Goal: Find specific page/section: Find specific page/section

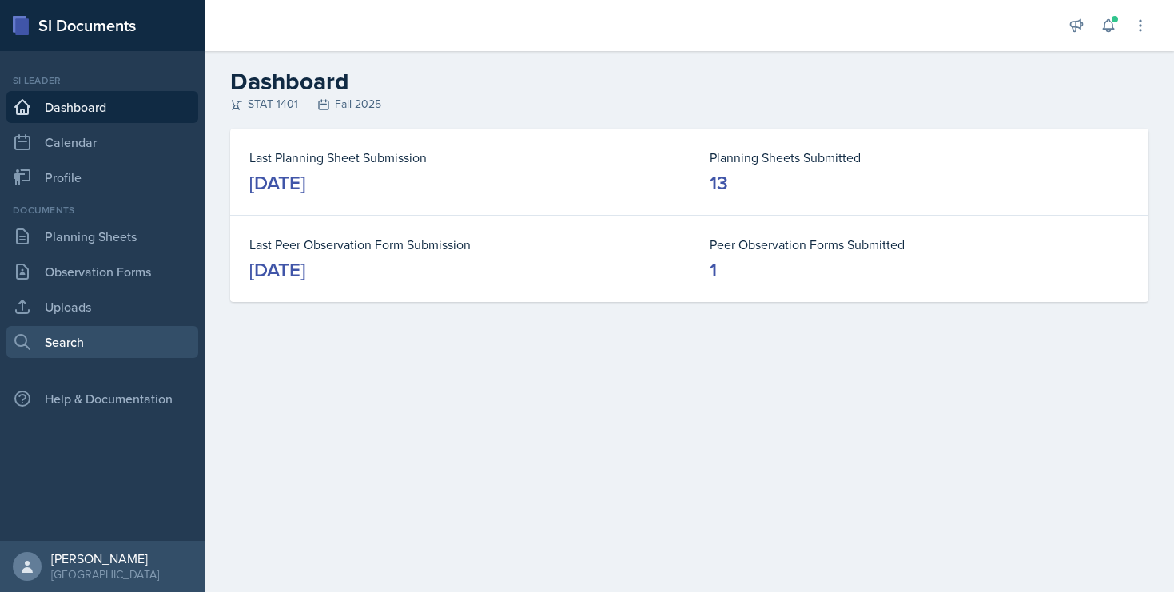
click at [98, 336] on link "Search" at bounding box center [102, 342] width 192 height 32
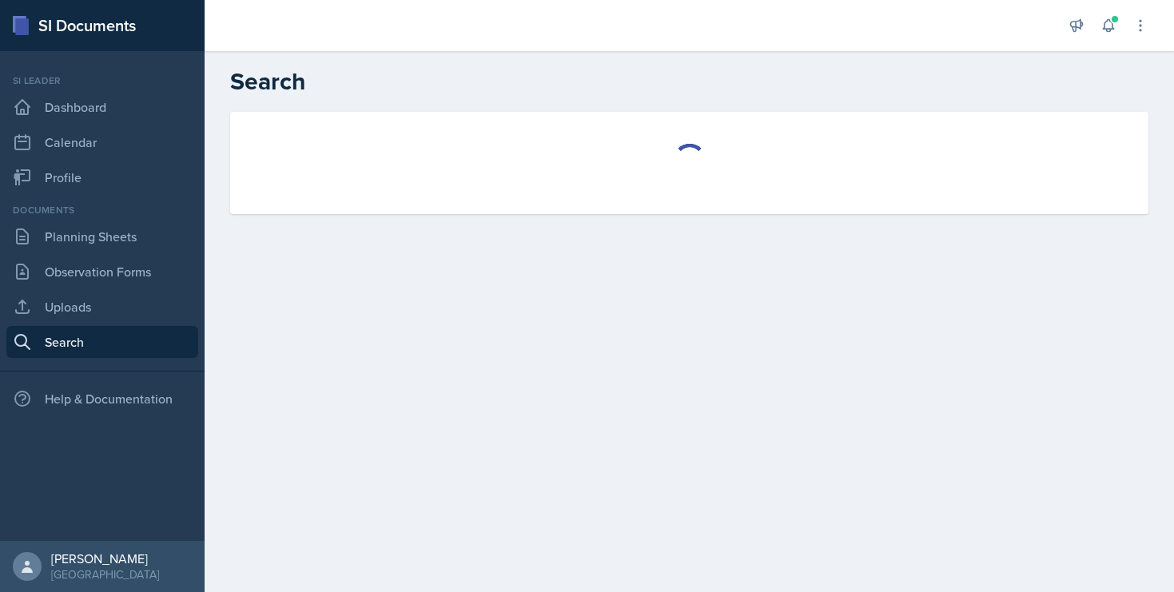
select select "all"
select select "1"
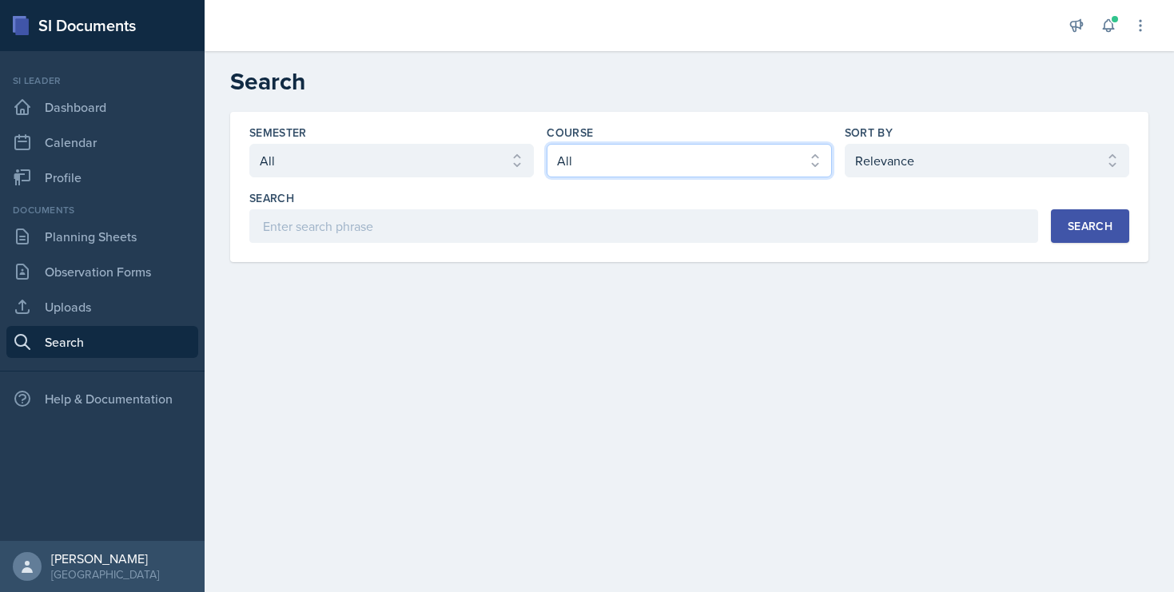
click at [554, 157] on select "Select course All ACCT 2101 ACCT 2102 ACCT 4050 ANTH 1102 ANTH 3301 ARCH 1000 A…" at bounding box center [689, 161] width 285 height 34
click at [1106, 27] on icon at bounding box center [1109, 26] width 16 height 16
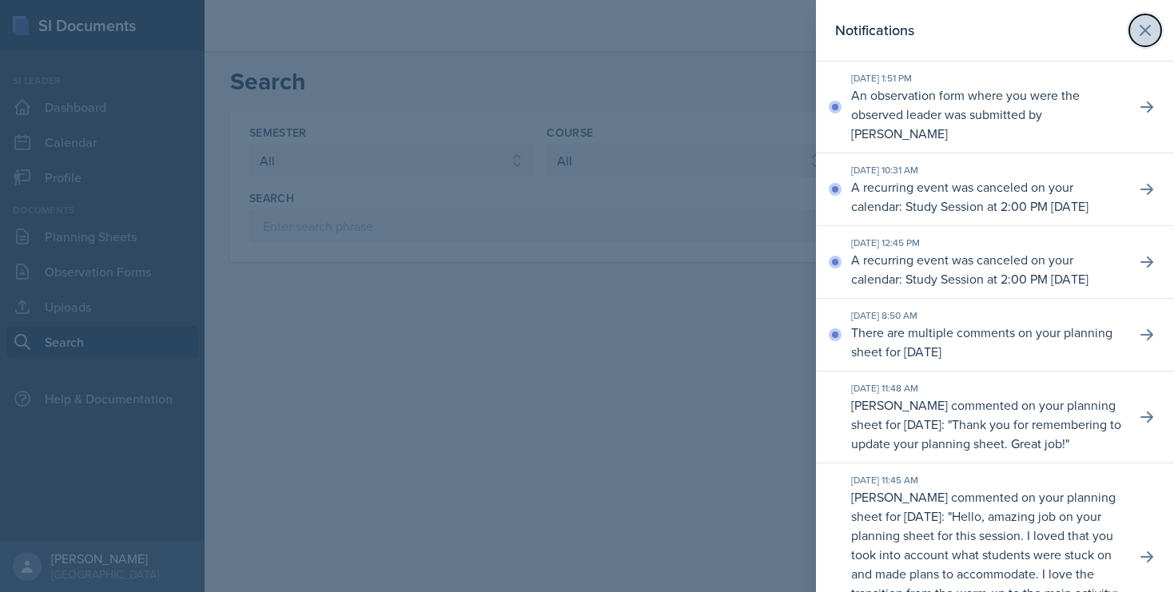
click at [1147, 32] on icon at bounding box center [1146, 31] width 10 height 10
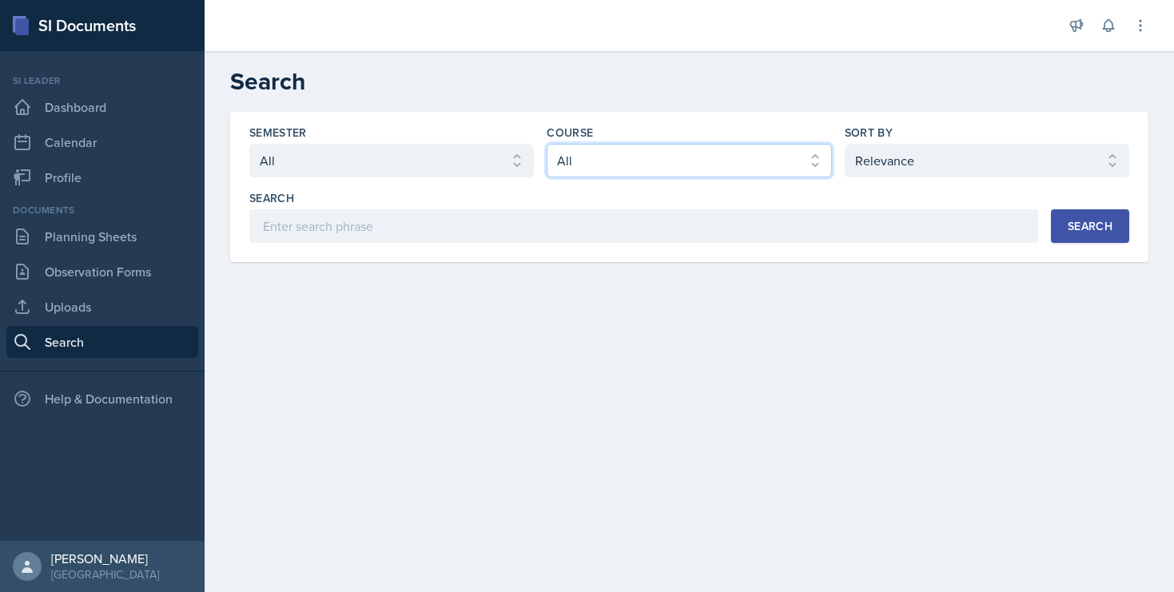
click at [668, 160] on select "Select course All ACCT 2101 ACCT 2102 ACCT 4050 ANTH 1102 ANTH 3301 ARCH 1000 A…" at bounding box center [689, 161] width 285 height 34
select select "834e4a61-10d2-4b52-98e1-66666996b5f0"
click at [547, 144] on select "Select course All ACCT 2101 ACCT 2102 ACCT 4050 ANTH 1102 ANTH 3301 ARCH 1000 A…" at bounding box center [689, 161] width 285 height 34
click at [1074, 225] on div "Search" at bounding box center [1090, 226] width 45 height 13
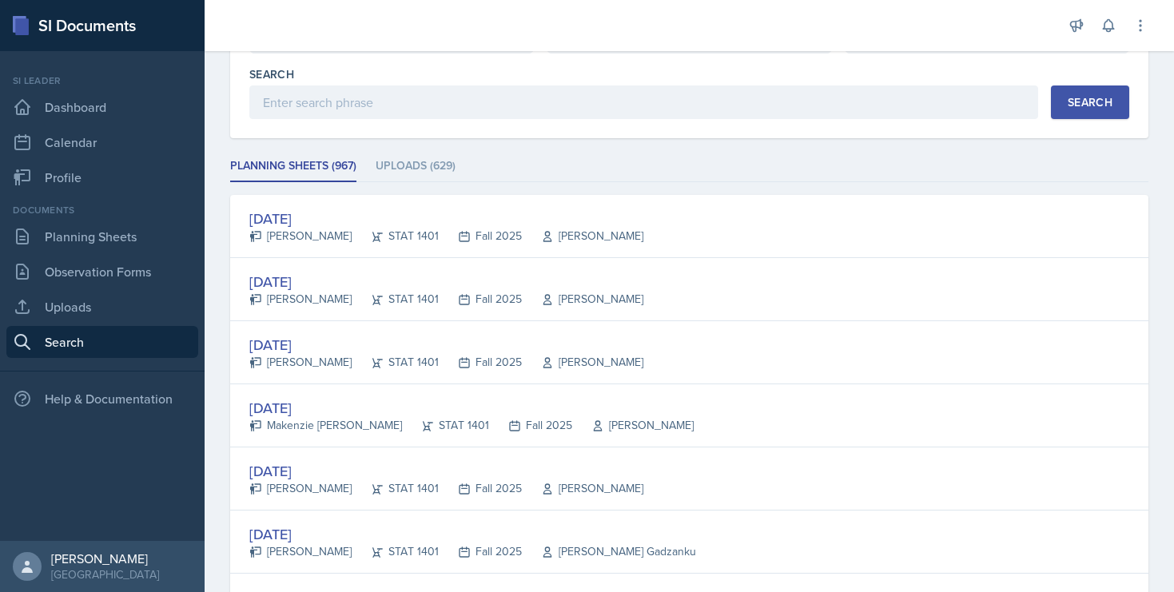
scroll to position [125, 0]
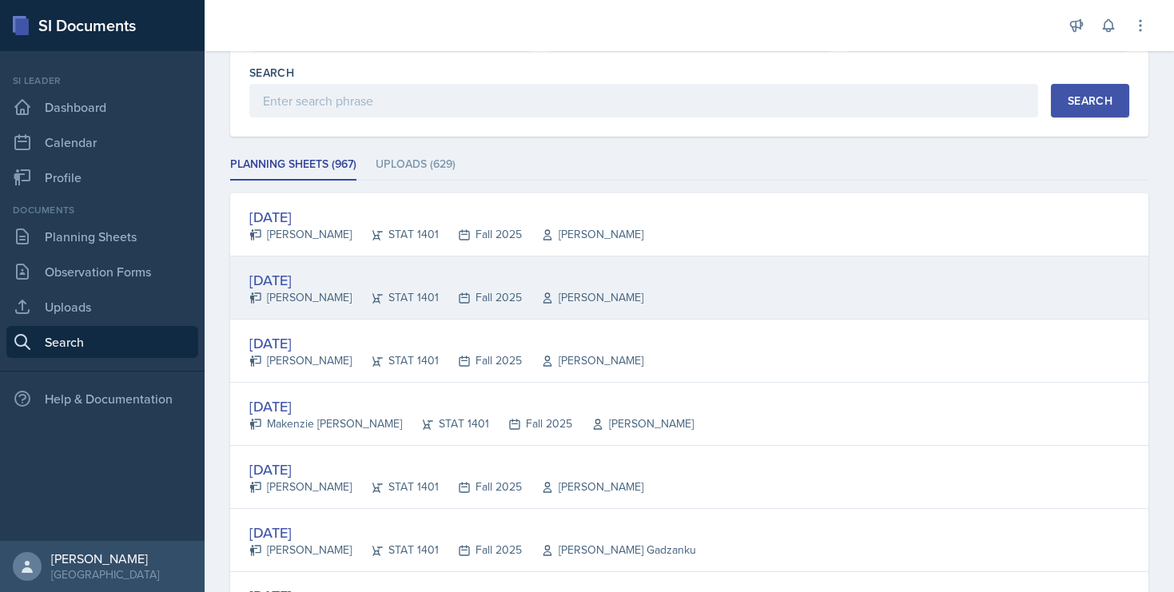
click at [266, 281] on div "[DATE]" at bounding box center [446, 280] width 394 height 22
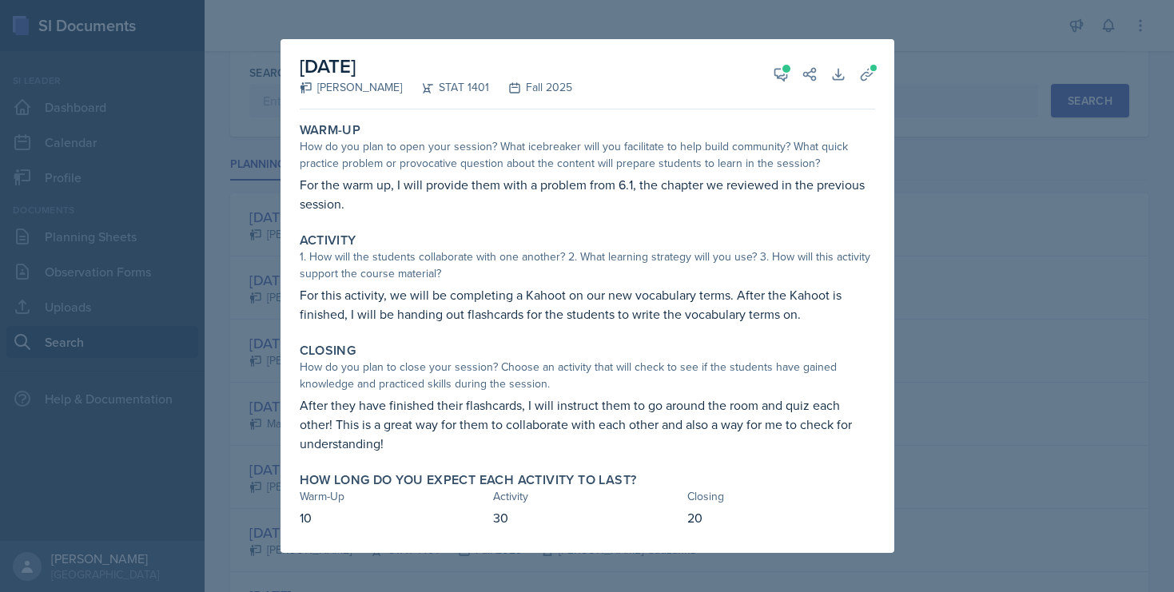
click at [975, 257] on div at bounding box center [587, 296] width 1174 height 592
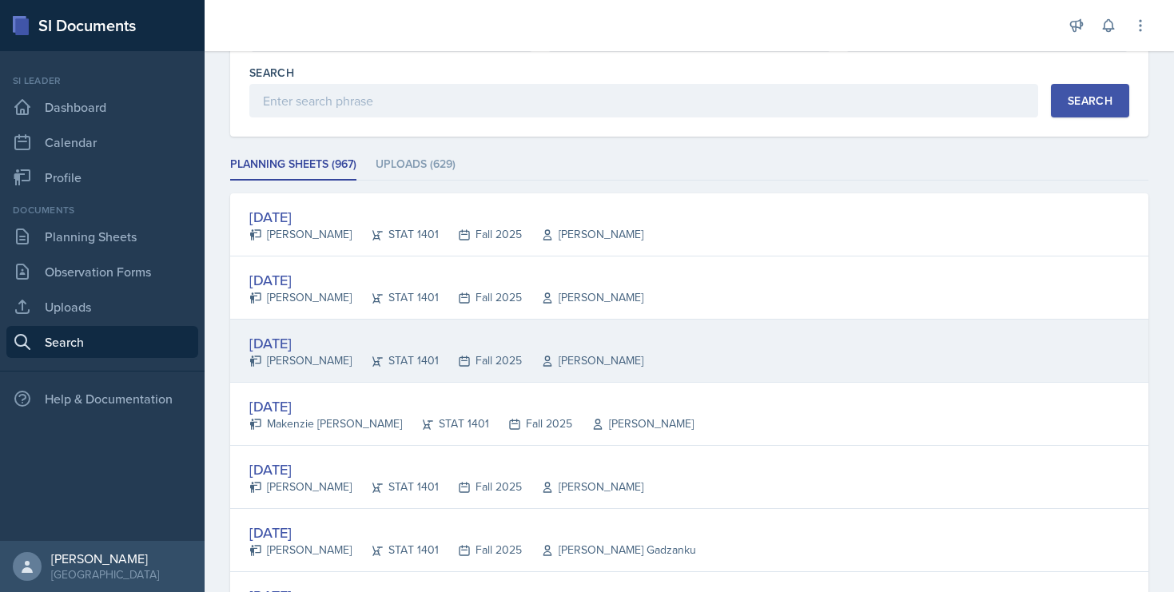
click at [317, 342] on div "[DATE]" at bounding box center [446, 344] width 394 height 22
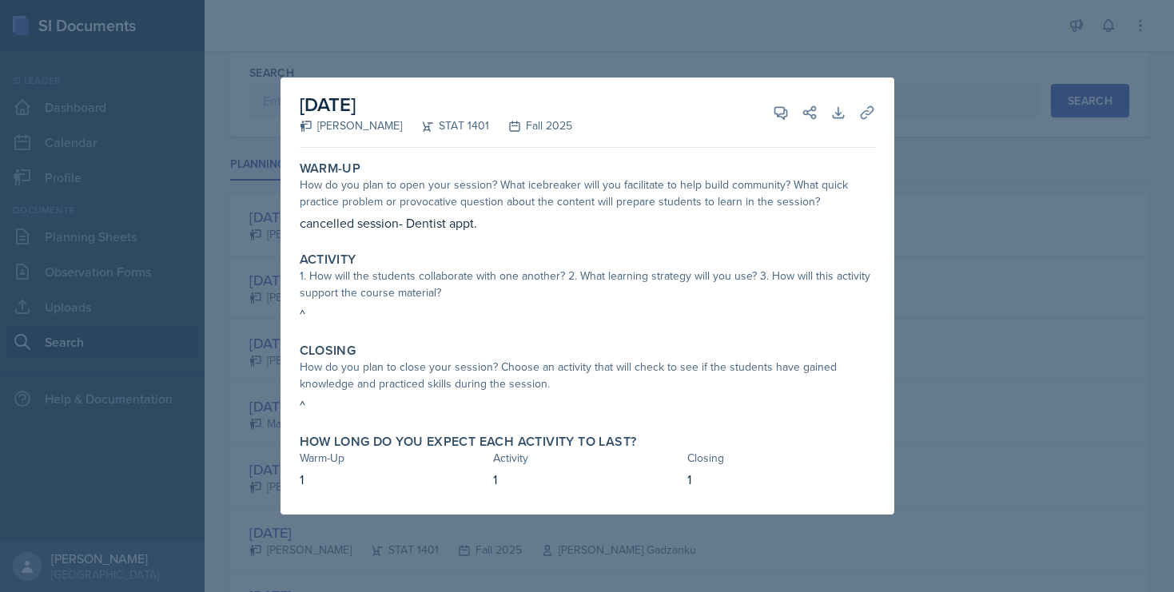
click at [950, 277] on div at bounding box center [587, 296] width 1174 height 592
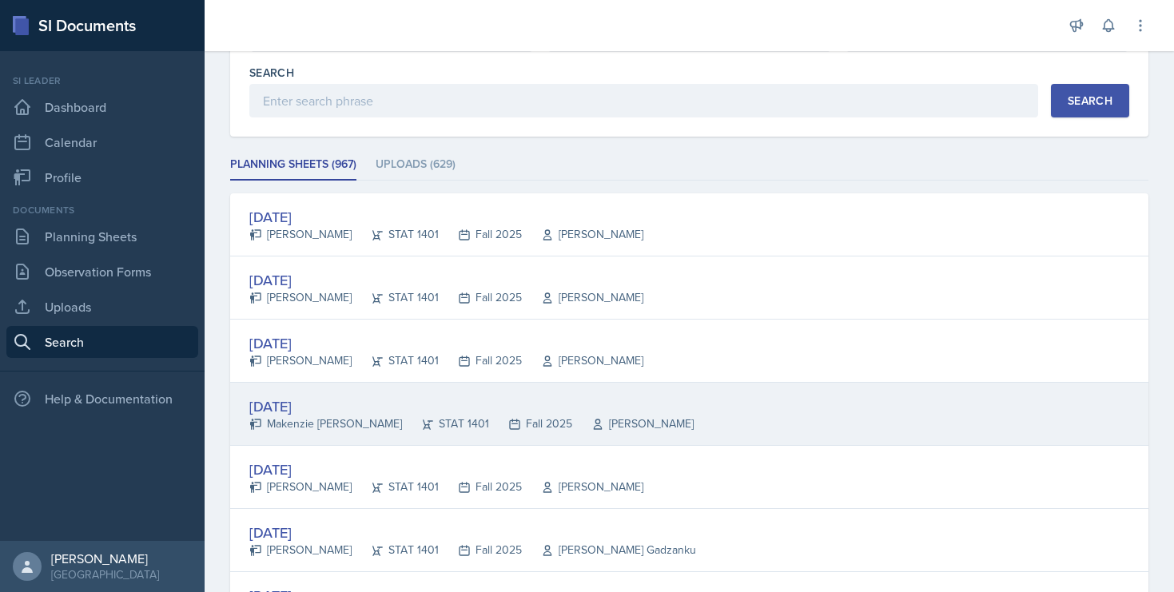
click at [277, 406] on div "[DATE]" at bounding box center [471, 407] width 444 height 22
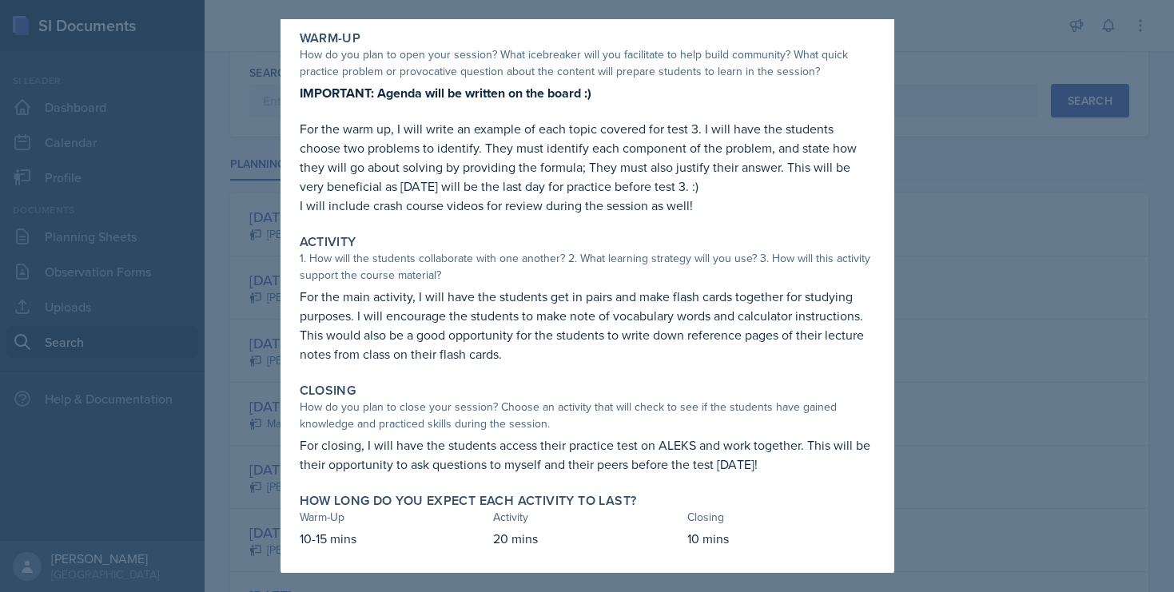
scroll to position [72, 0]
click at [237, 200] on div at bounding box center [587, 296] width 1174 height 592
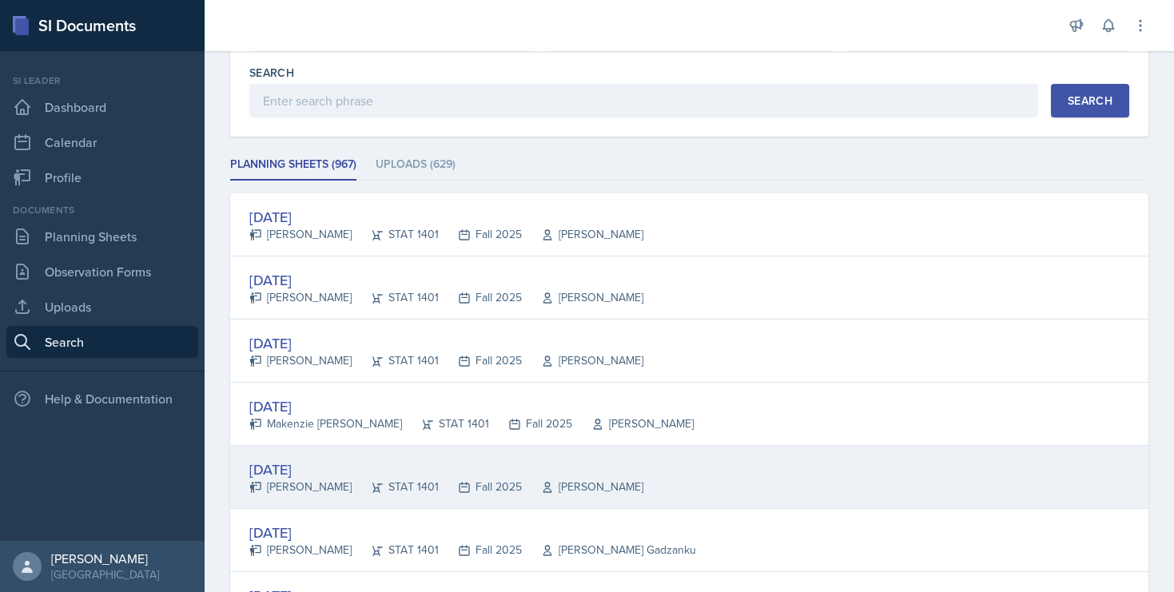
click at [305, 462] on div "[DATE]" at bounding box center [446, 470] width 394 height 22
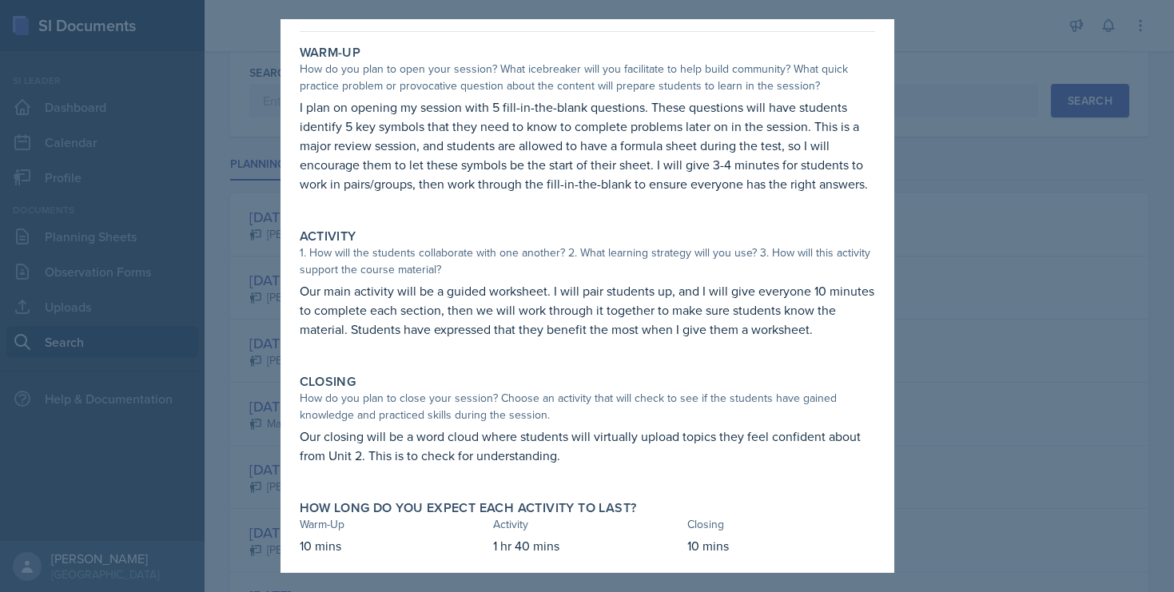
scroll to position [62, 0]
